Goal: Transaction & Acquisition: Subscribe to service/newsletter

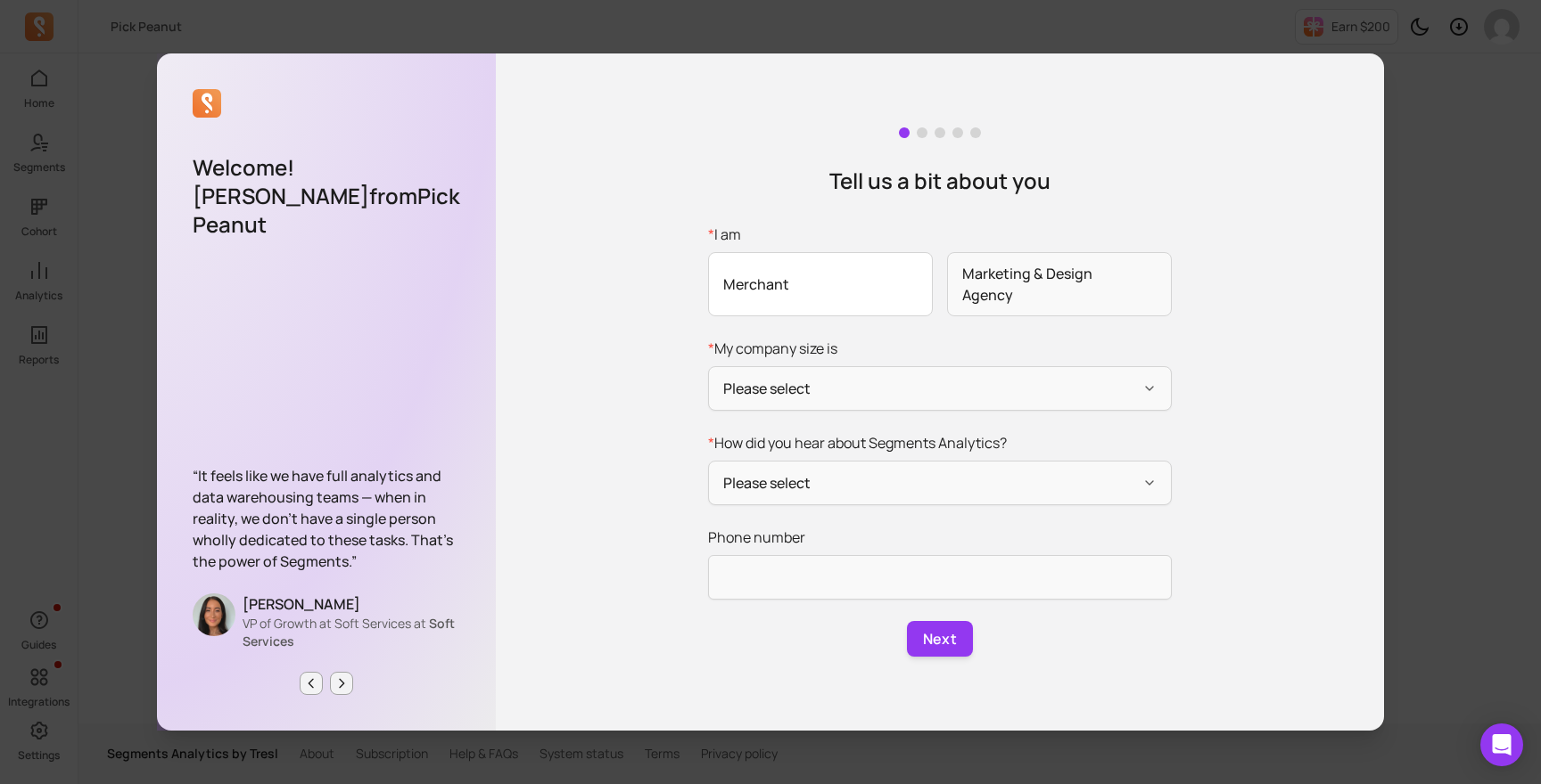
click at [825, 286] on span "Merchant" at bounding box center [819, 283] width 224 height 64
click at [0, 0] on input "* I am Merchant Marketing & Design Agency" at bounding box center [0, 0] width 0 height 0
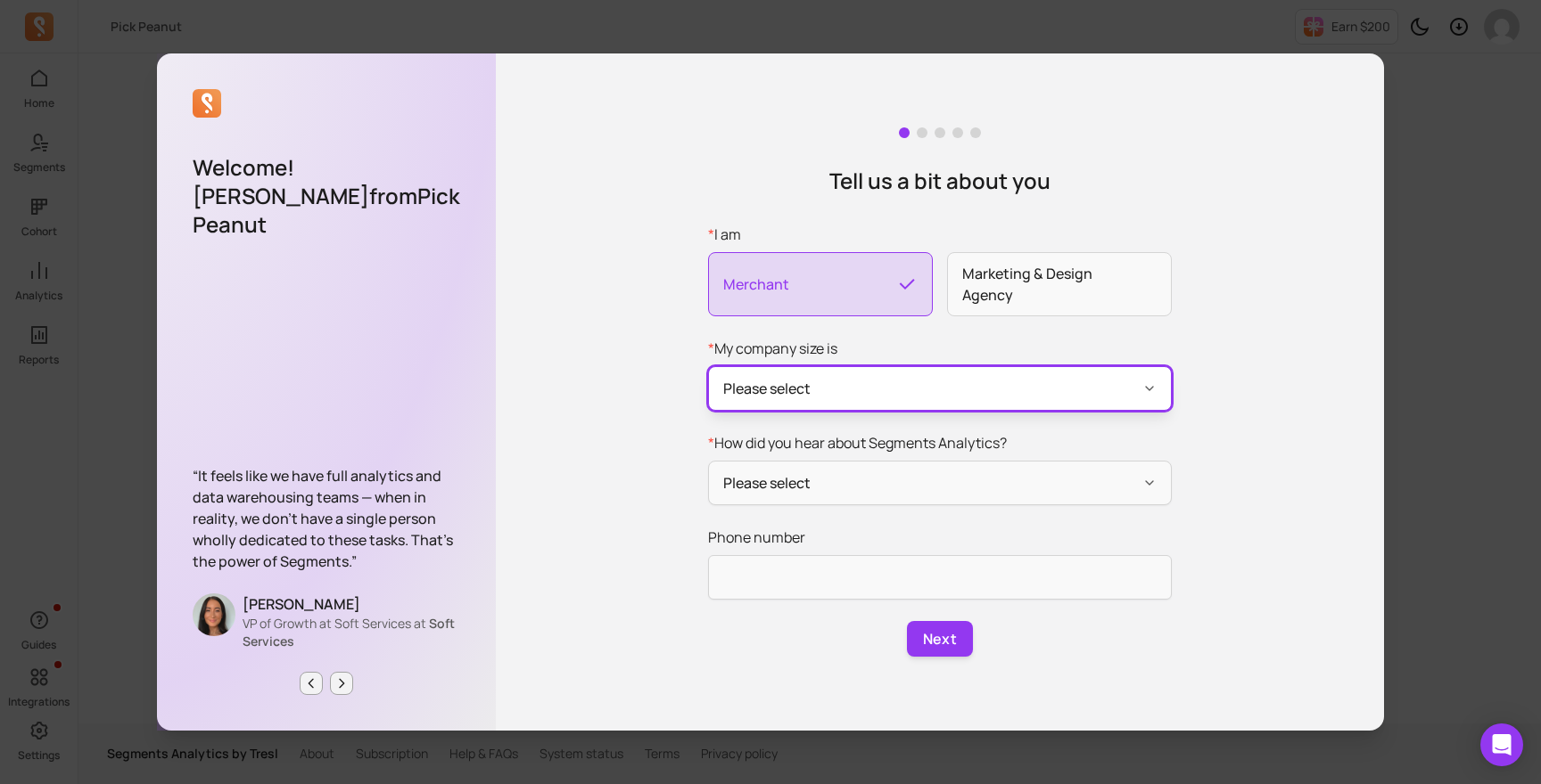
click at [832, 391] on button "Please select" at bounding box center [940, 389] width 464 height 44
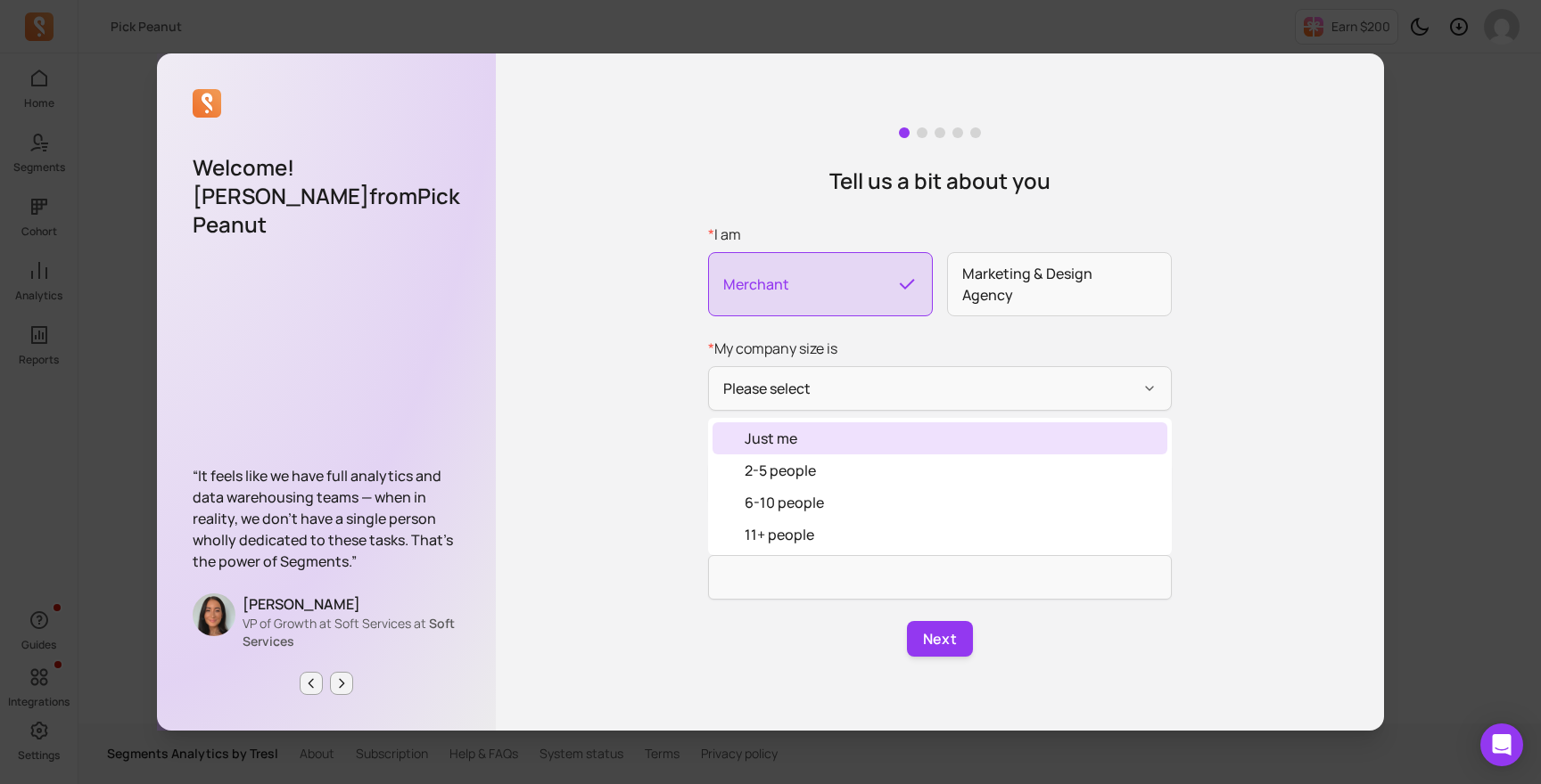
click at [783, 432] on div "Just me" at bounding box center [770, 438] width 53 height 21
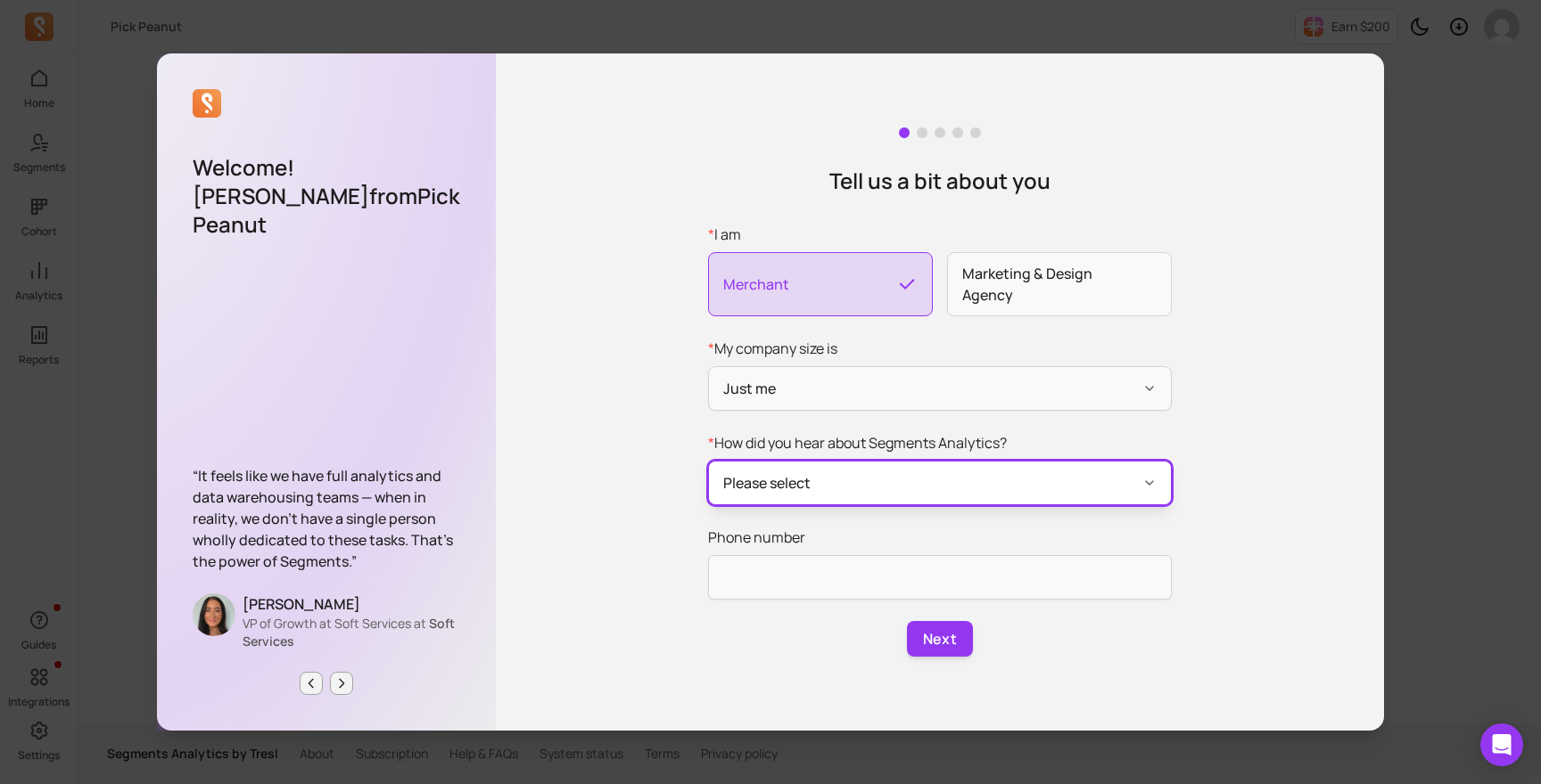
click at [786, 478] on button "Please select" at bounding box center [940, 483] width 464 height 44
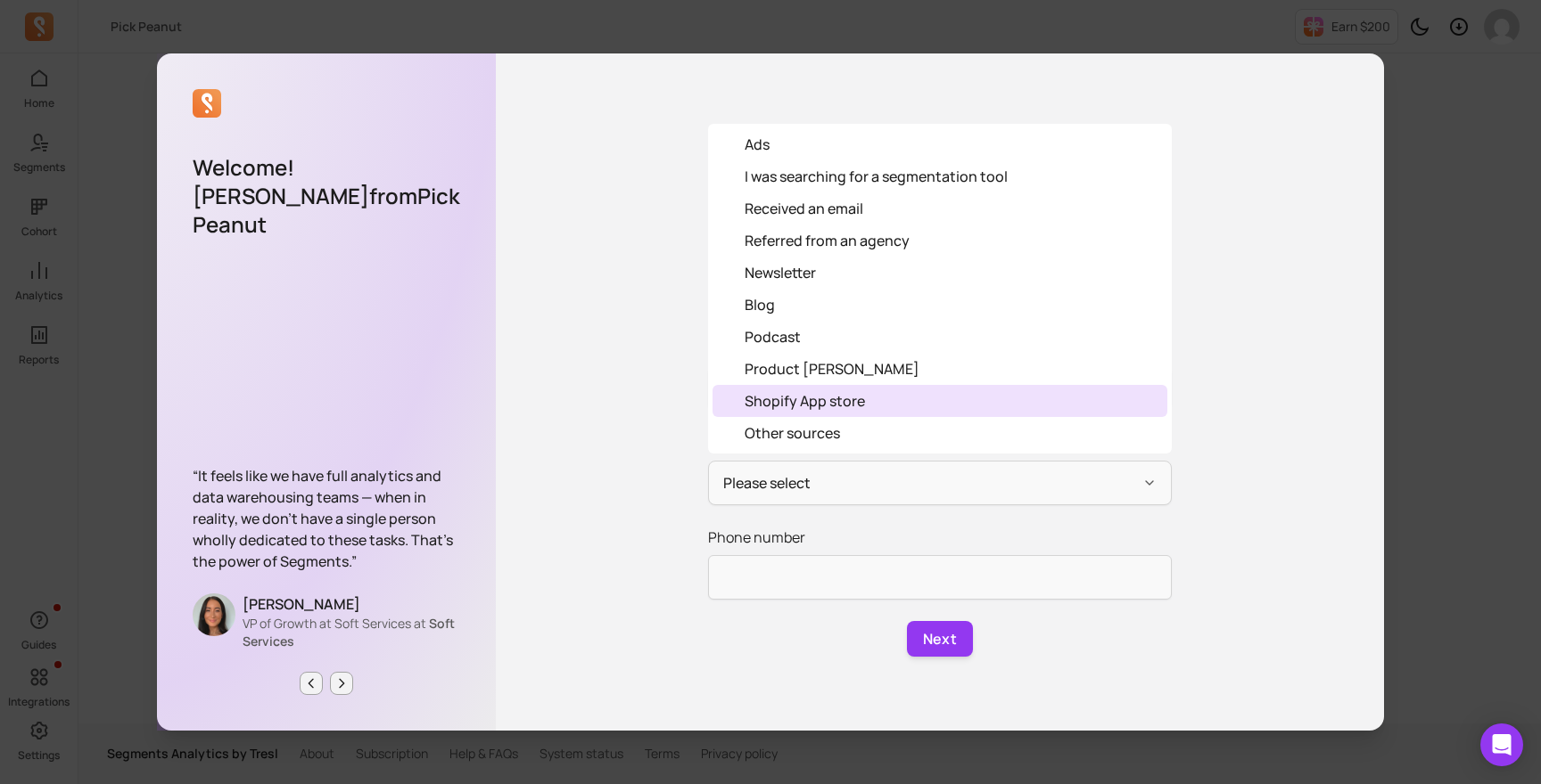
click at [821, 405] on div "Shopify App store" at bounding box center [805, 401] width 120 height 21
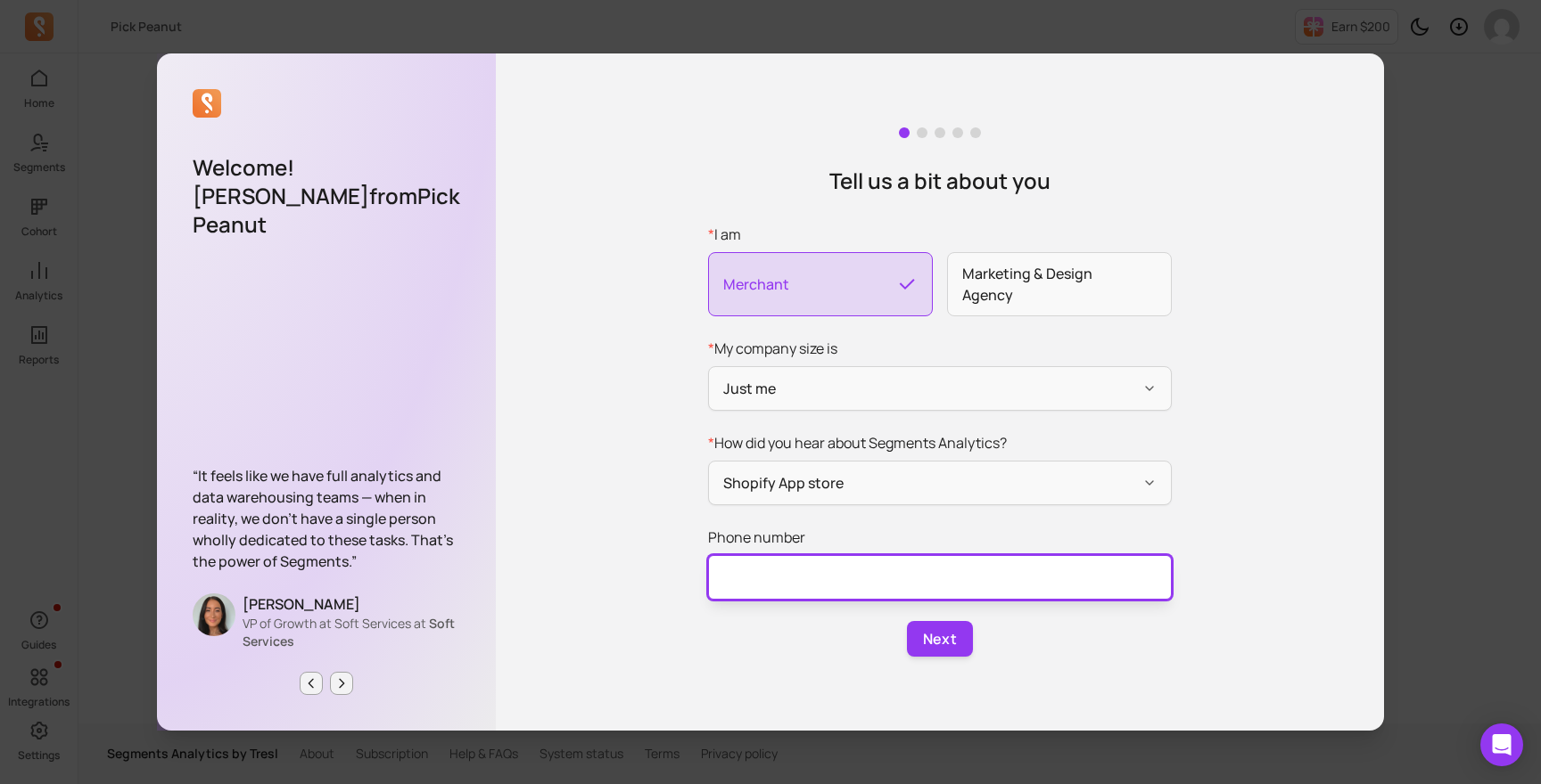
click at [815, 582] on input "Phone number" at bounding box center [940, 577] width 464 height 44
click at [977, 648] on div "Next" at bounding box center [940, 639] width 464 height 36
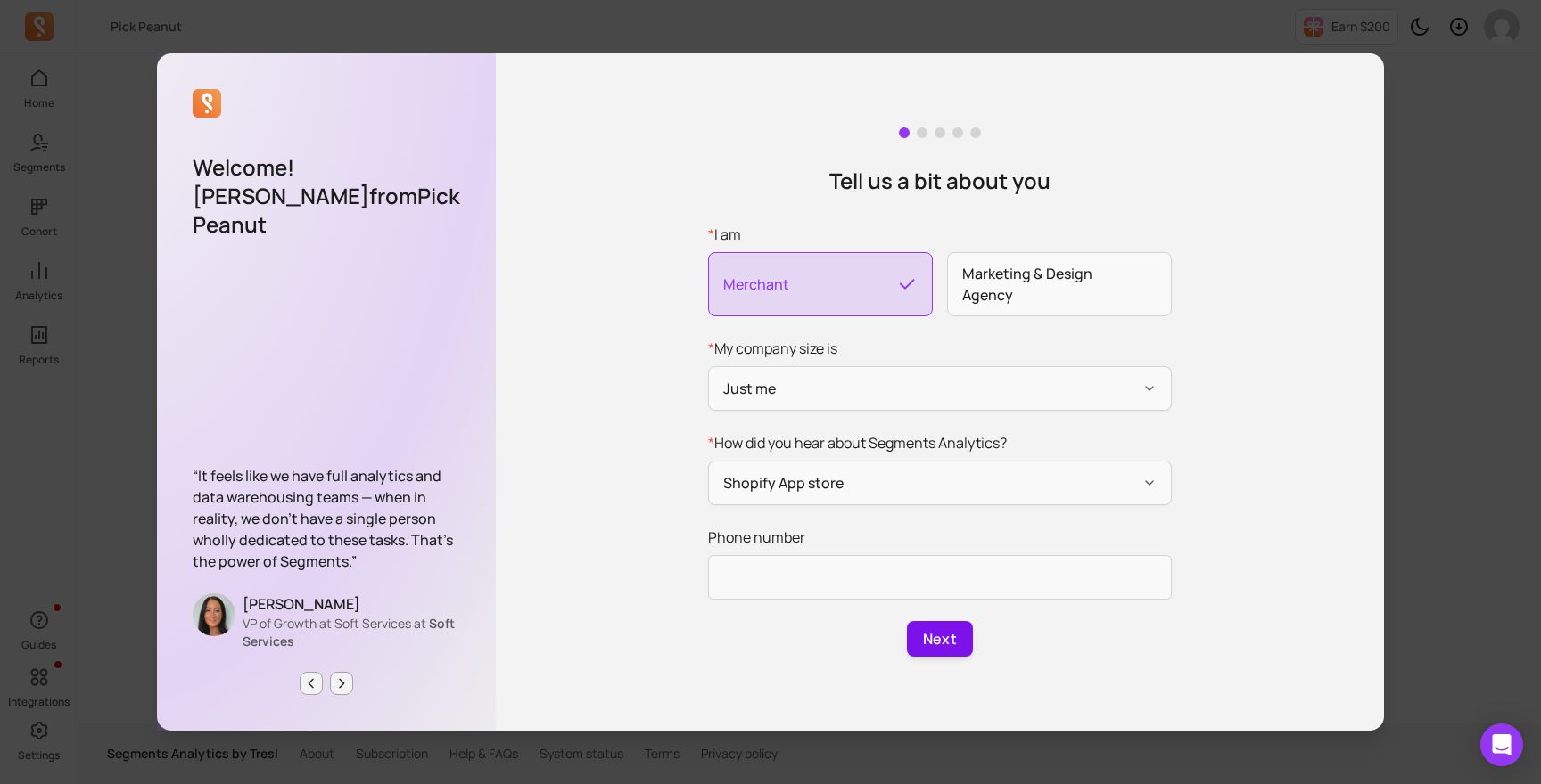
click at [963, 646] on button "Next" at bounding box center [940, 639] width 66 height 36
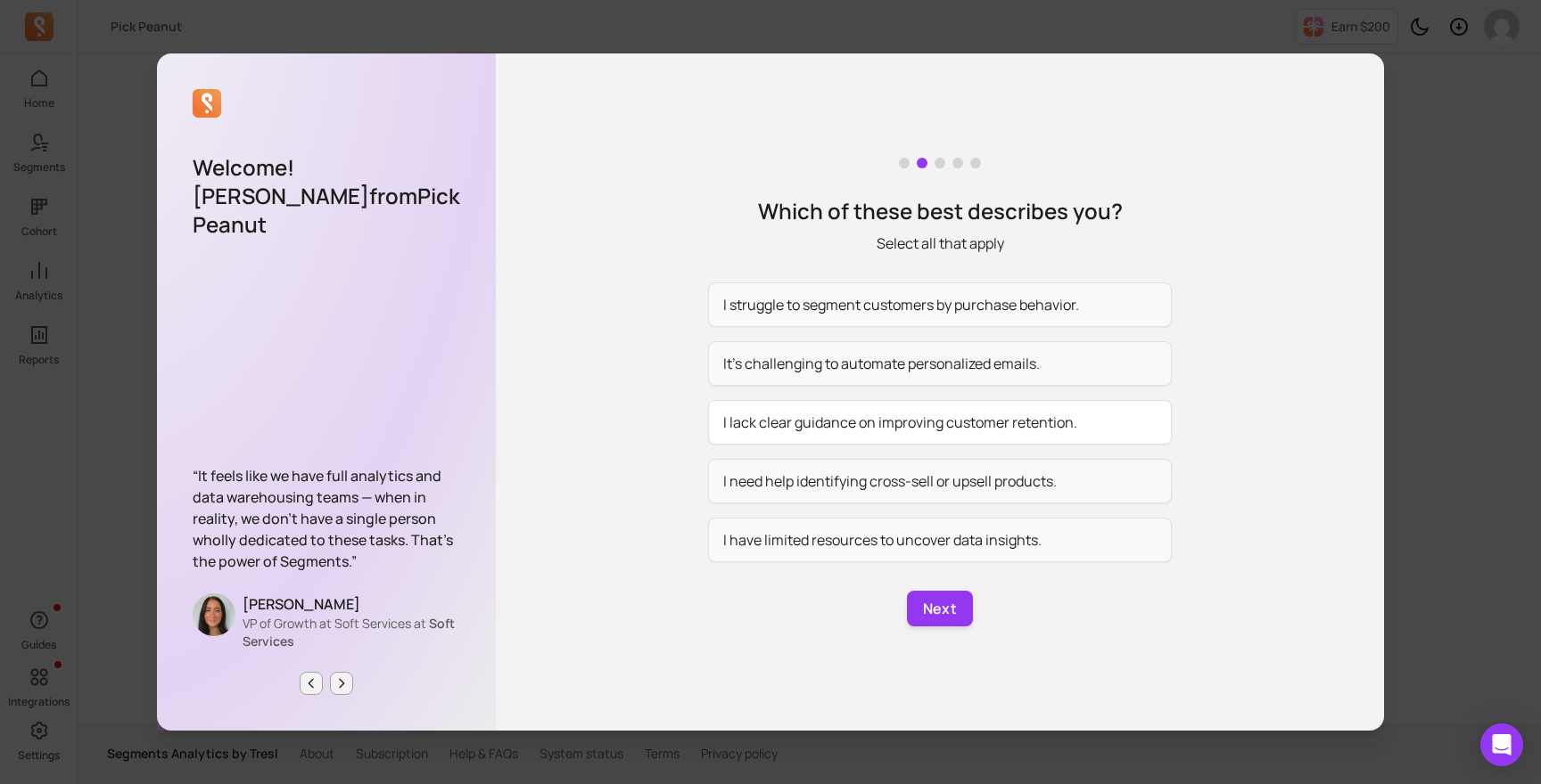
click at [876, 427] on button "I lack clear guidance on improving customer retention." at bounding box center [940, 422] width 464 height 44
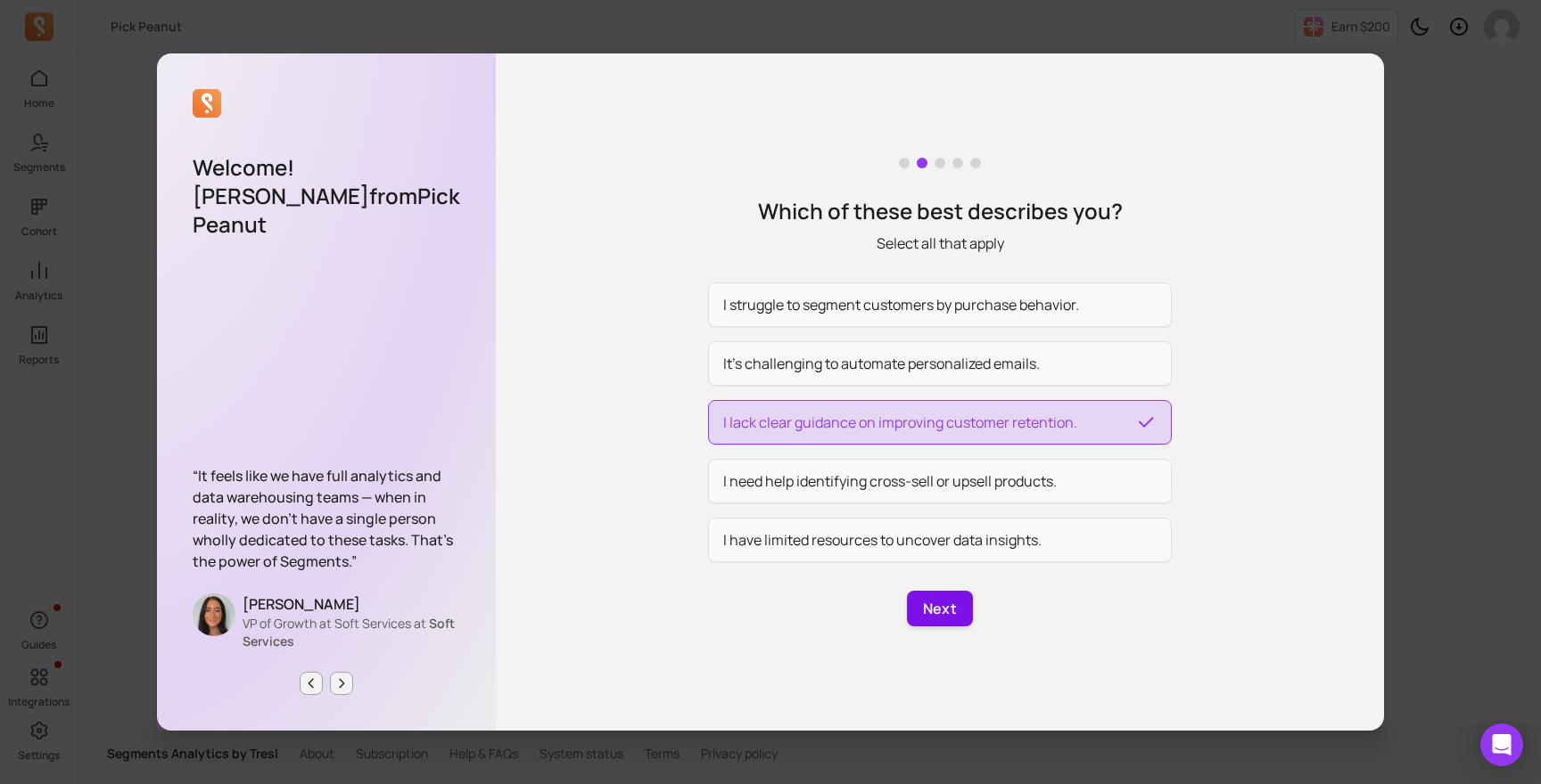
click at [931, 605] on button "Next" at bounding box center [940, 609] width 66 height 36
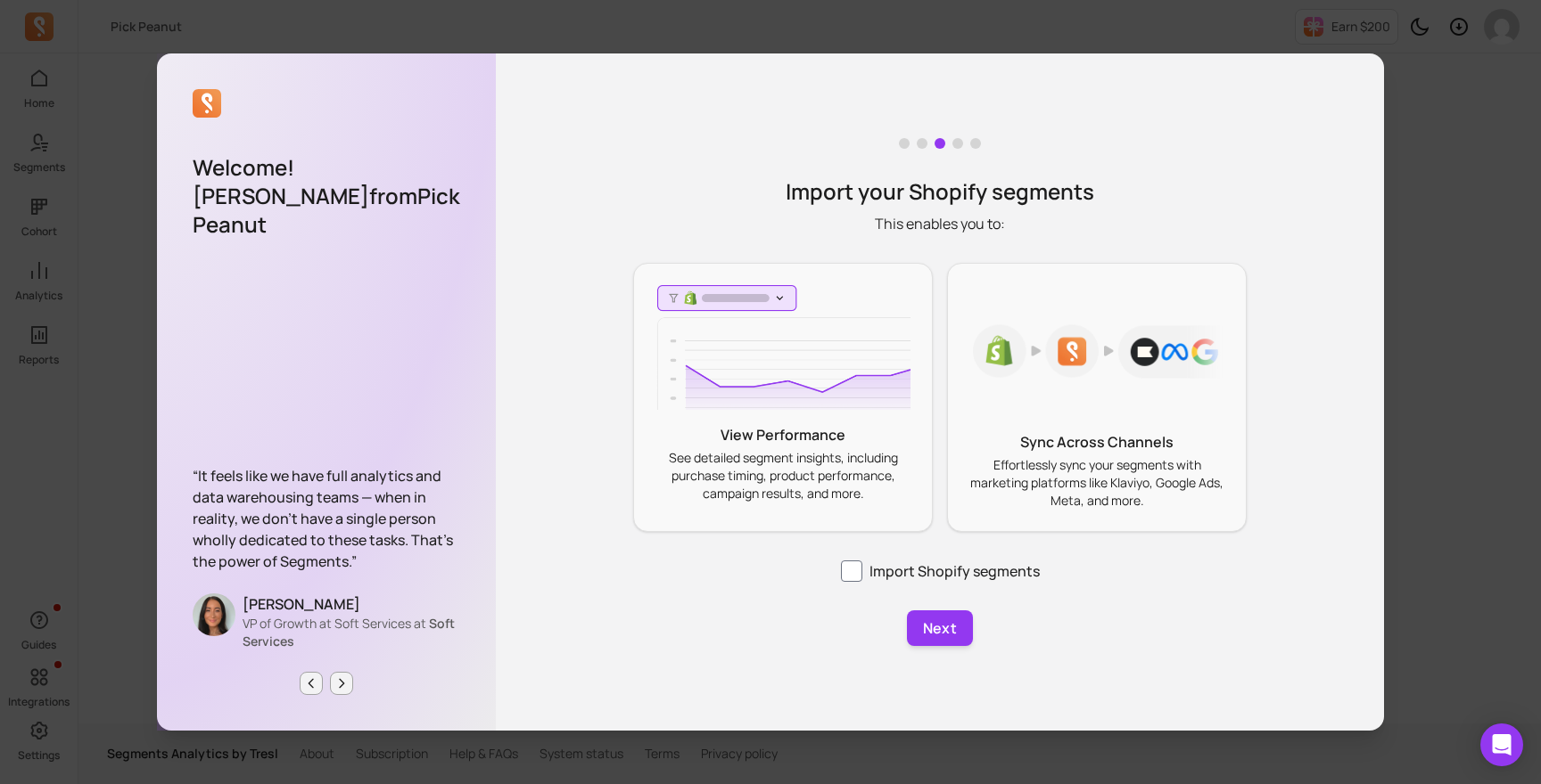
click at [755, 437] on p "View Performance" at bounding box center [783, 434] width 255 height 21
click at [1076, 414] on img at bounding box center [1097, 352] width 255 height 133
click at [934, 576] on label "Import Shopify segments" at bounding box center [940, 571] width 199 height 21
checkbox input "true"
click at [916, 626] on button "Next" at bounding box center [940, 628] width 66 height 36
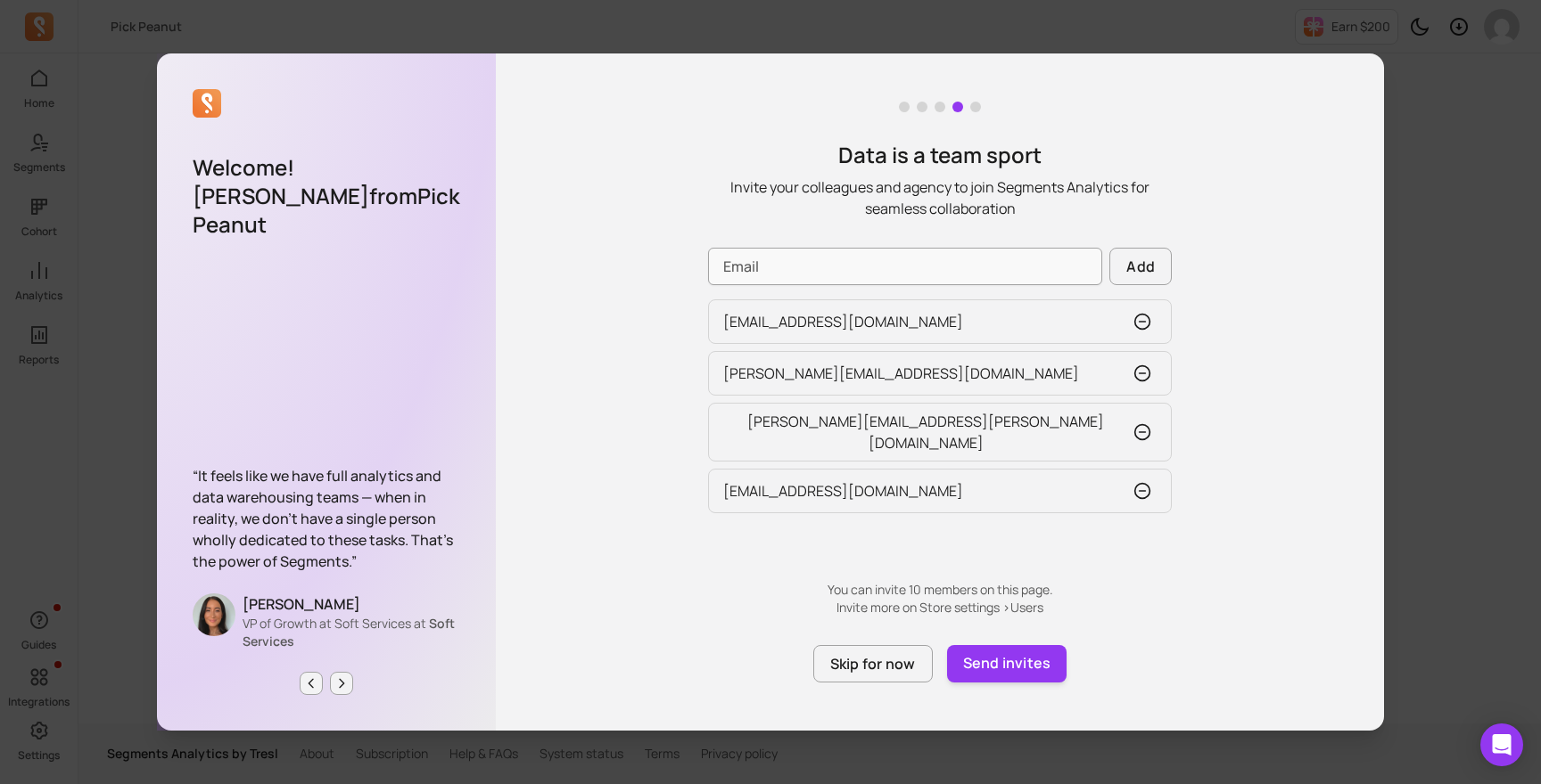
click at [944, 183] on p "Invite your colleagues and agency to join Segments Analytics for seamless colla…" at bounding box center [940, 198] width 464 height 42
click at [1008, 148] on p "Data is a team sport" at bounding box center [940, 154] width 464 height 29
click at [855, 670] on button "Skip for now" at bounding box center [872, 664] width 119 height 38
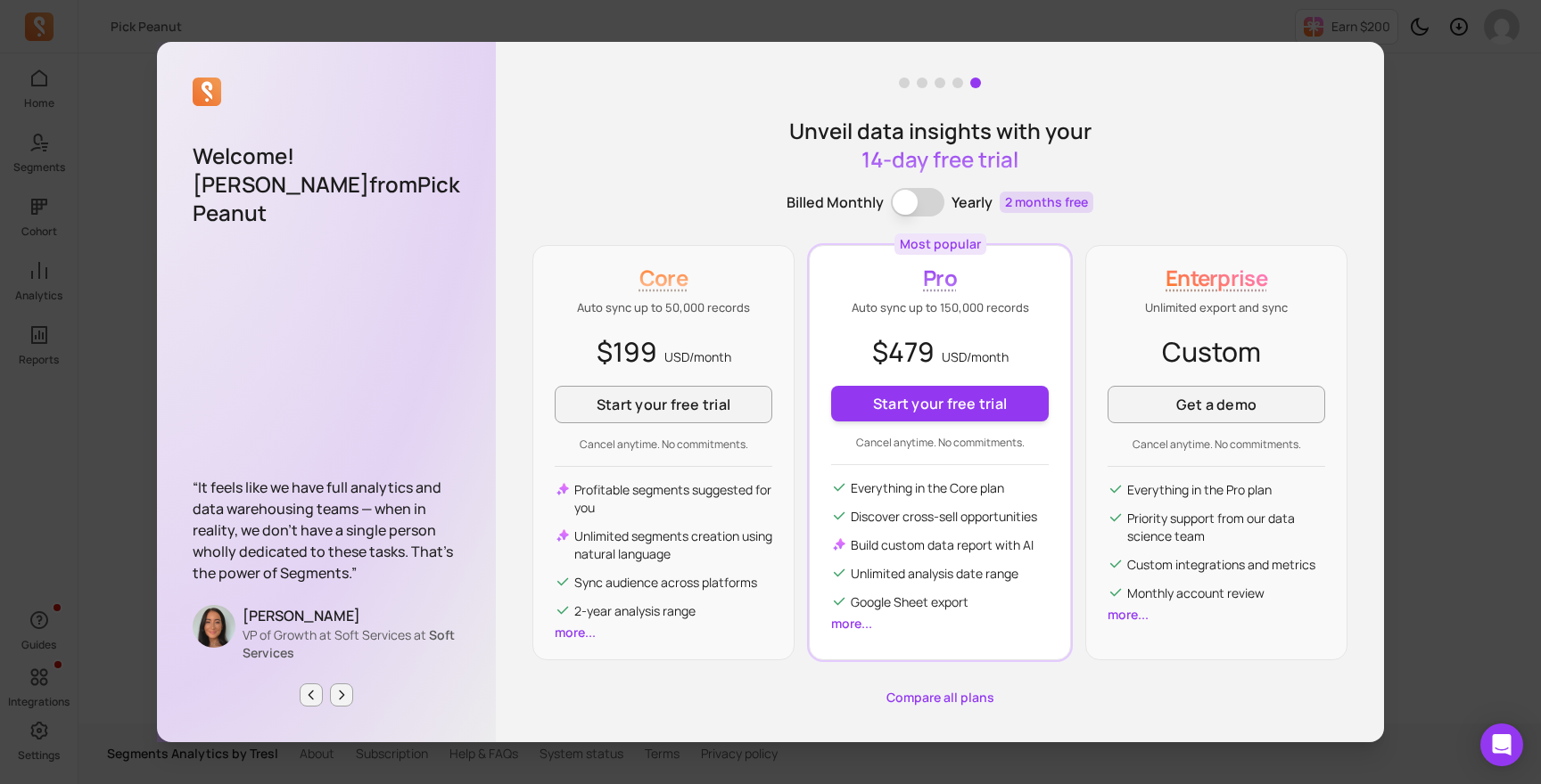
click at [850, 623] on link "more..." at bounding box center [852, 623] width 41 height 17
click at [923, 211] on button "Billing term" at bounding box center [917, 202] width 54 height 29
click at [704, 410] on button "Start your free trial" at bounding box center [663, 404] width 218 height 38
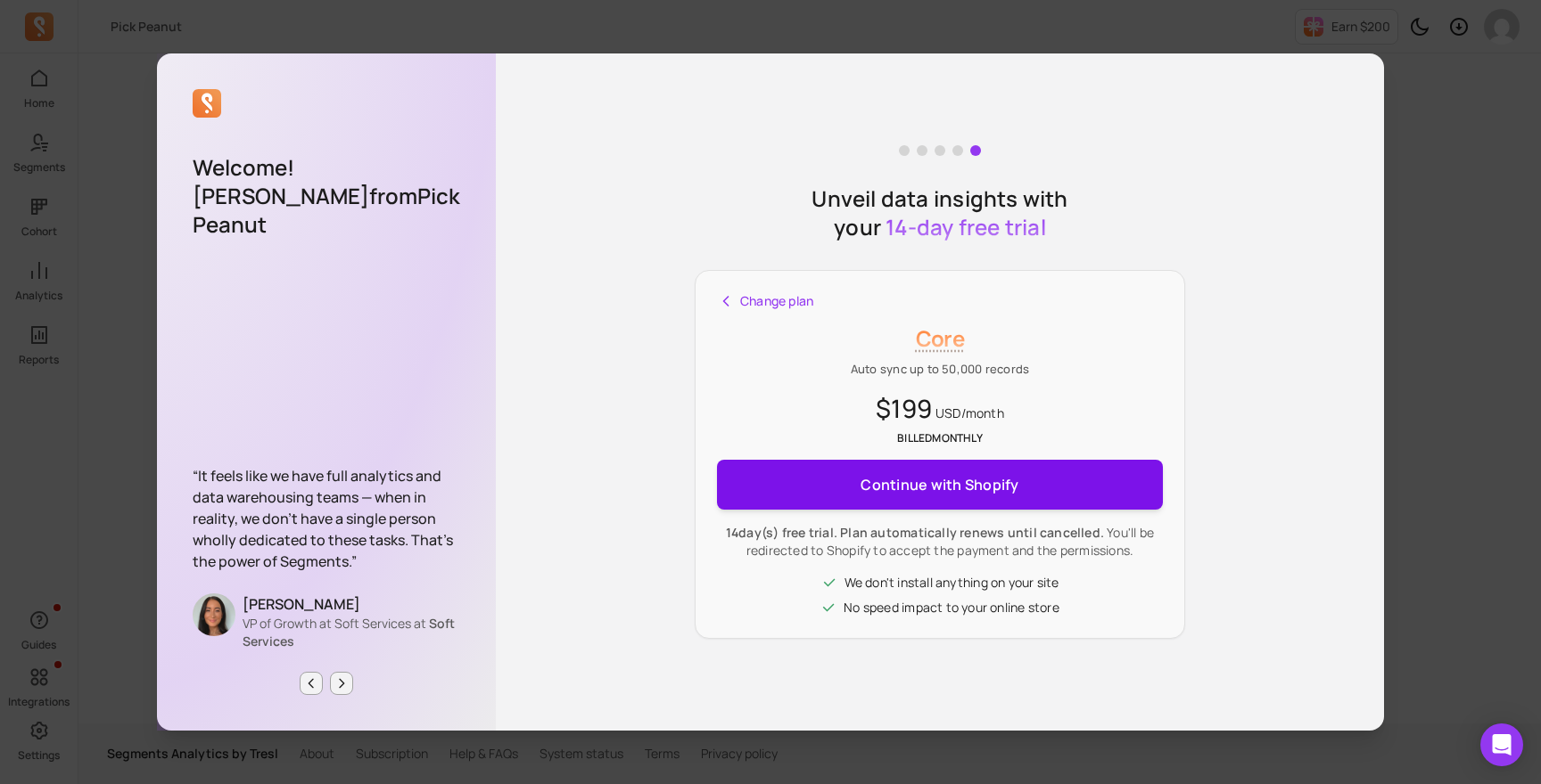
click at [915, 486] on span "Continue with Shopify" at bounding box center [939, 485] width 158 height 36
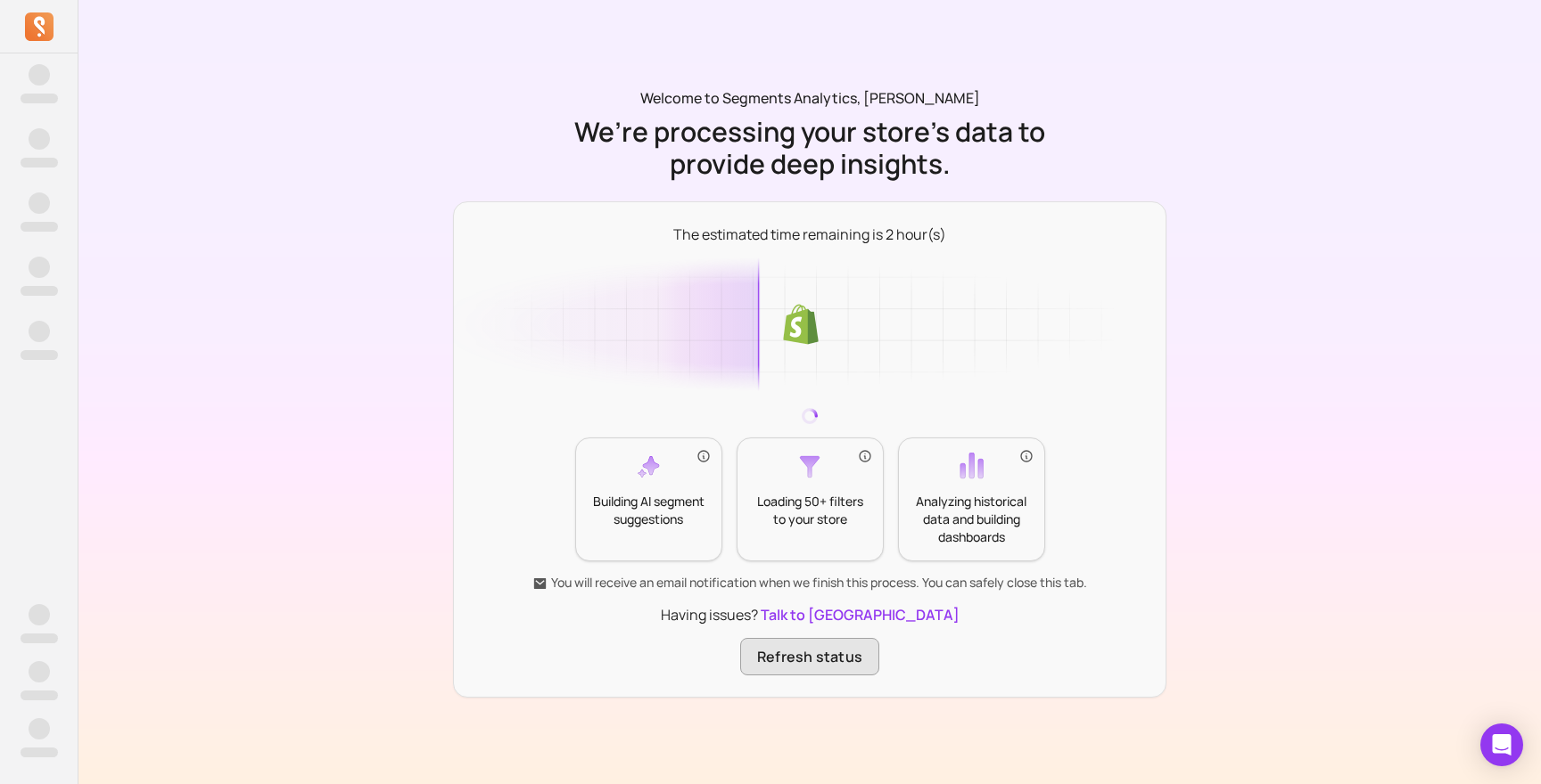
click at [788, 638] on button "Refresh status" at bounding box center [809, 657] width 140 height 38
click at [883, 238] on p "The estimated time remaining is 2 hour(s)" at bounding box center [809, 234] width 273 height 21
click at [1089, 145] on div "Welcome to Segments Analytics, Ilya Andre We’re processing your store’s data to…" at bounding box center [809, 392] width 713 height 610
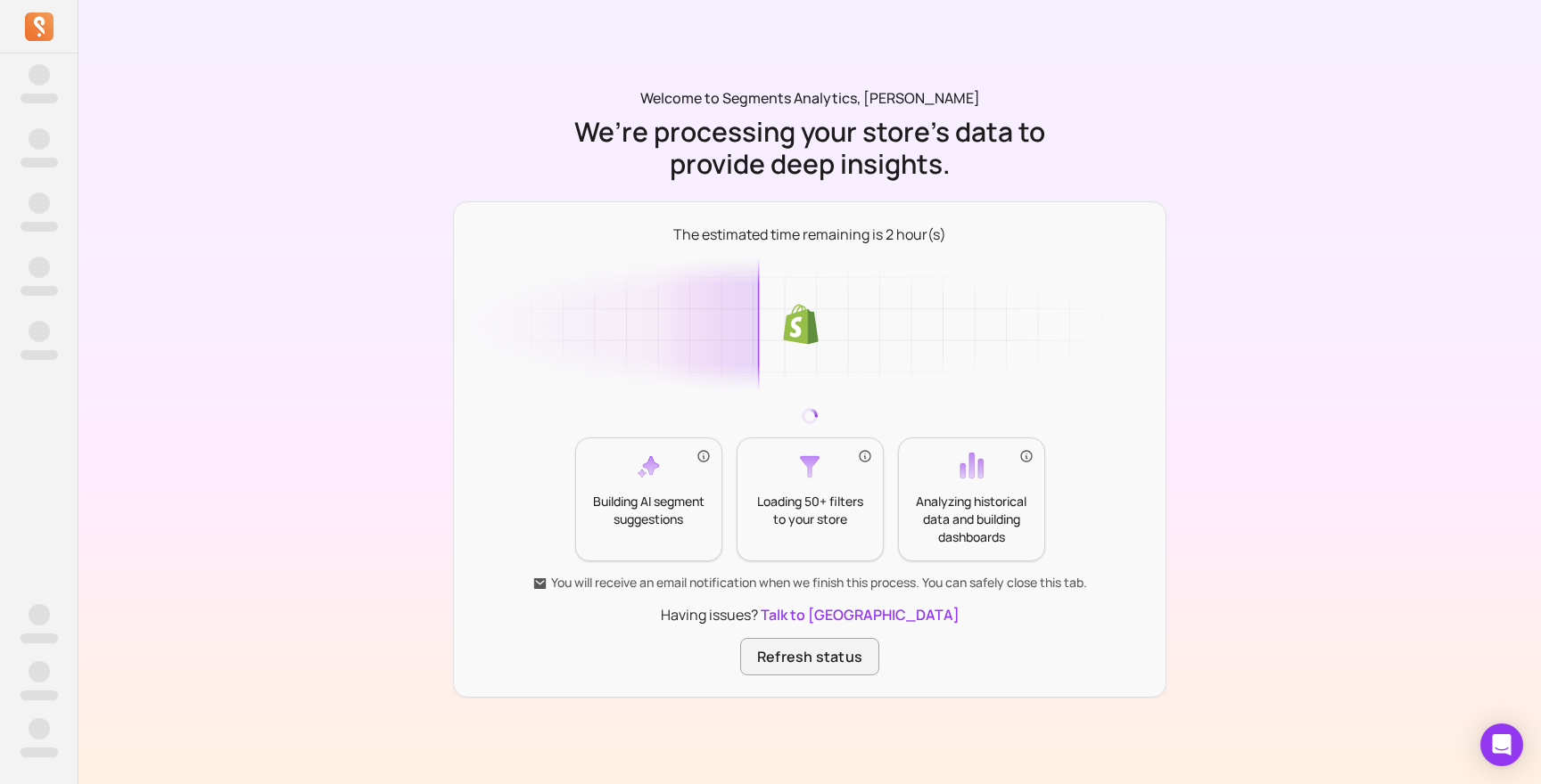
click at [767, 187] on div "Welcome to Segments Analytics, Ilya Andre We’re processing your store’s data to…" at bounding box center [809, 392] width 713 height 610
click at [799, 659] on button "Refresh status" at bounding box center [809, 657] width 140 height 38
click at [823, 482] on div "Loading 50+ filters to your store" at bounding box center [809, 500] width 147 height 124
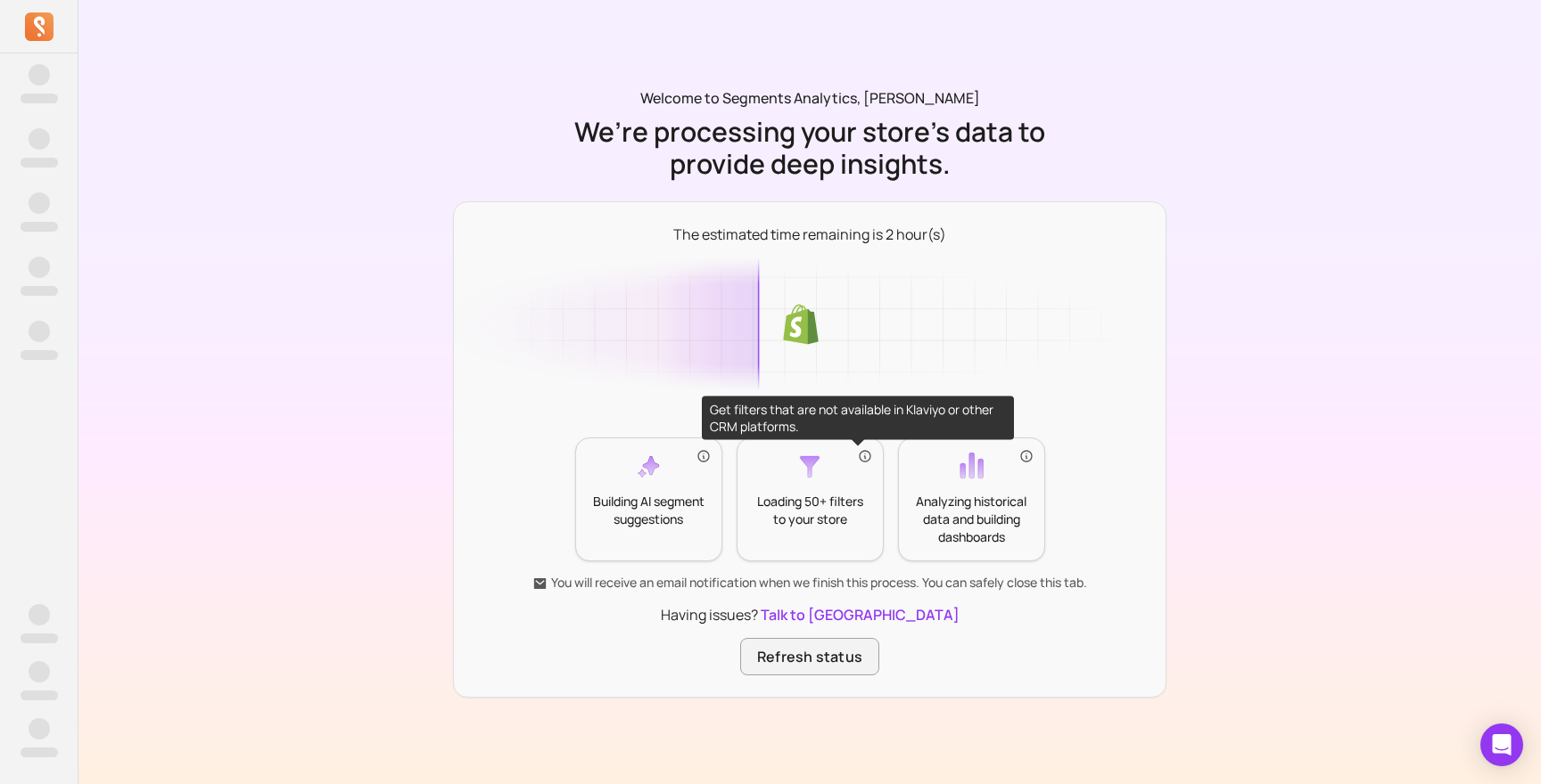
click at [859, 453] on icon at bounding box center [865, 455] width 14 height 14
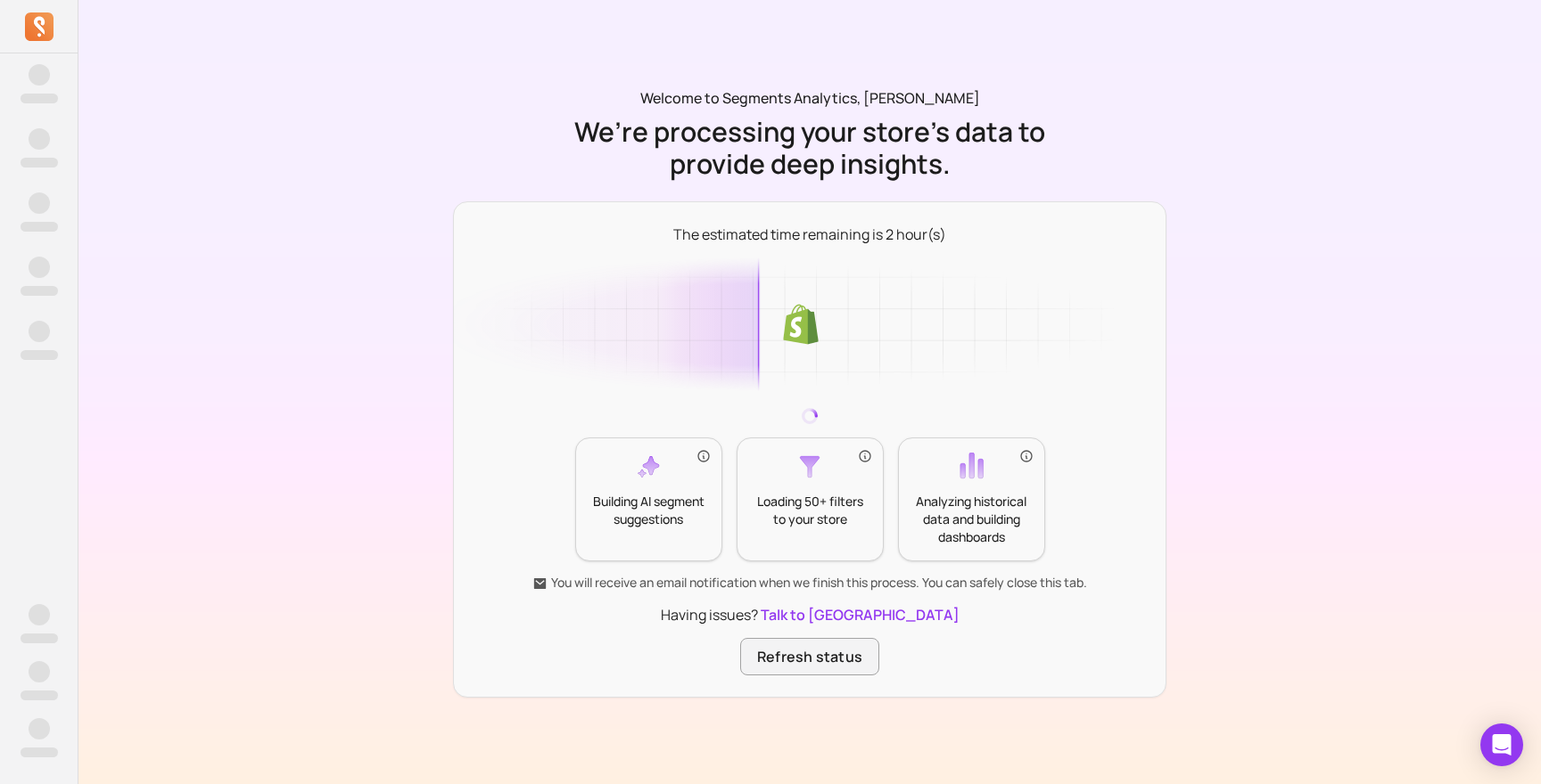
click at [822, 471] on div "Loading 50+ filters to your store" at bounding box center [809, 500] width 147 height 124
